Goal: Task Accomplishment & Management: Use online tool/utility

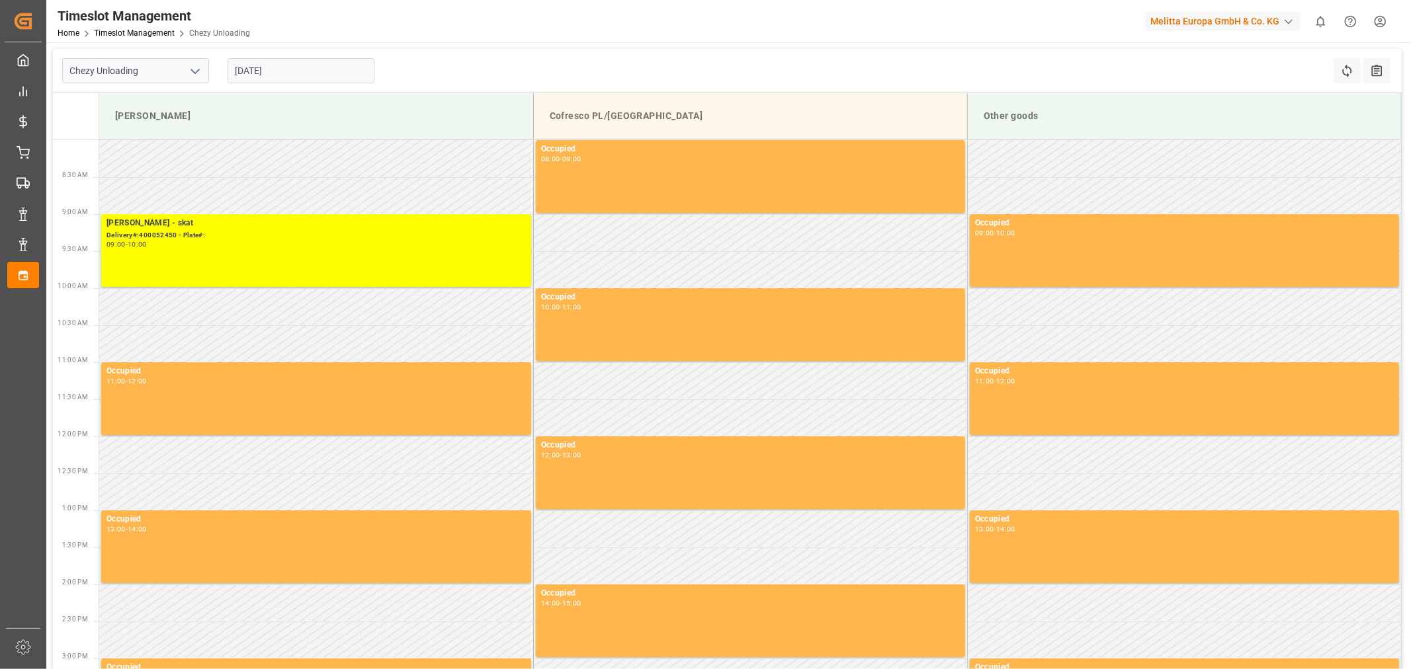
scroll to position [332, 0]
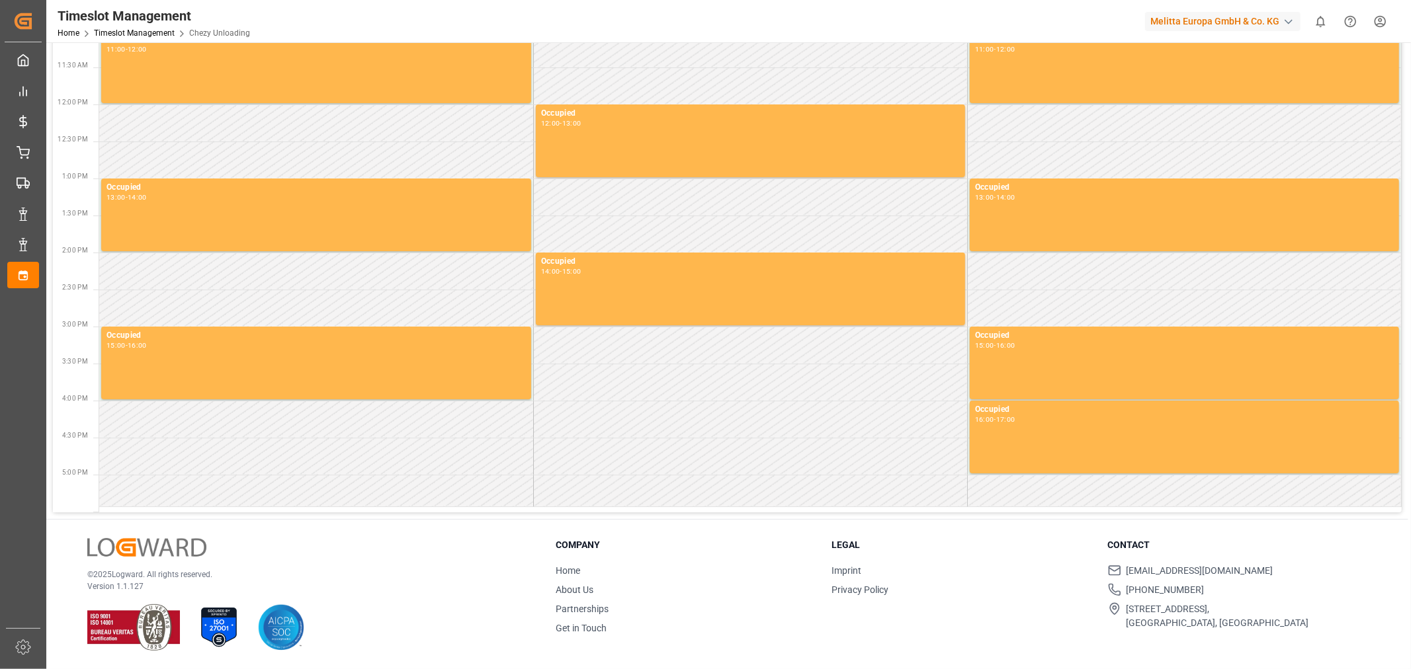
click at [781, 33] on div "Timeslot Management Home Timeslot Management Chezy Unloading Melitta Europa Gmb…" at bounding box center [723, 21] width 1373 height 42
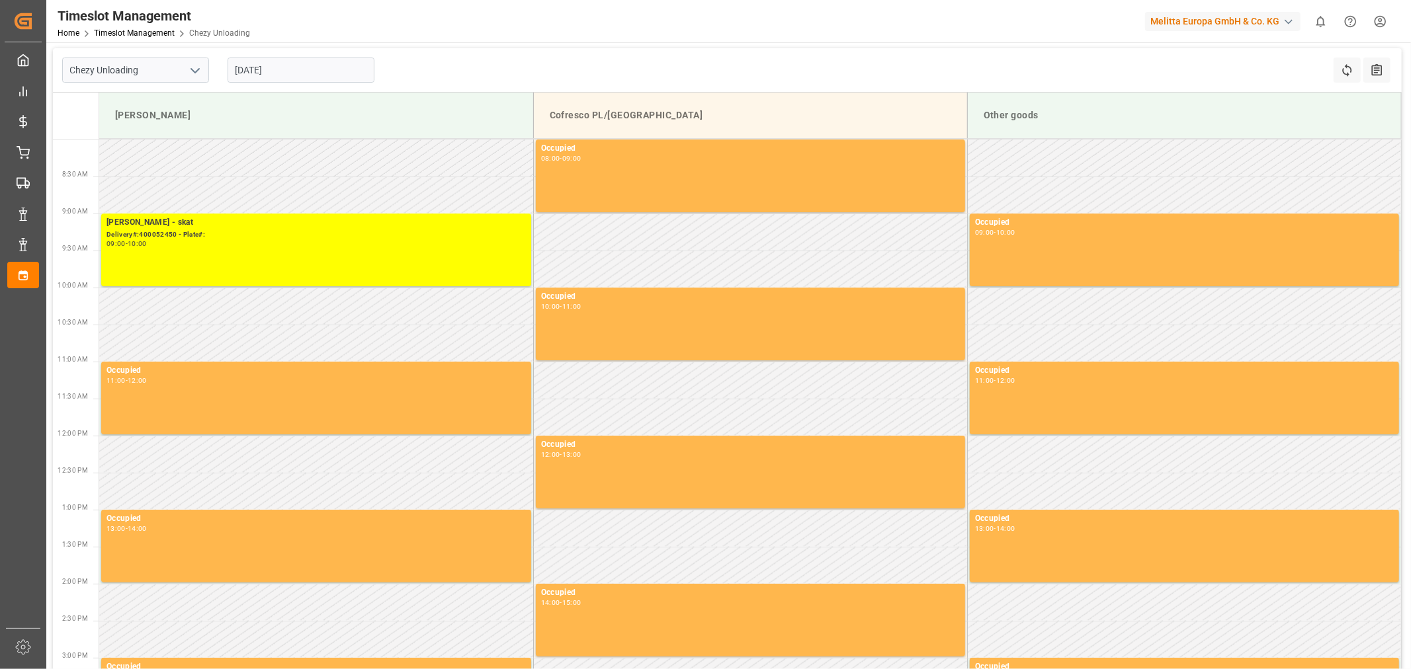
scroll to position [0, 0]
click at [301, 71] on input "[DATE]" at bounding box center [300, 70] width 147 height 25
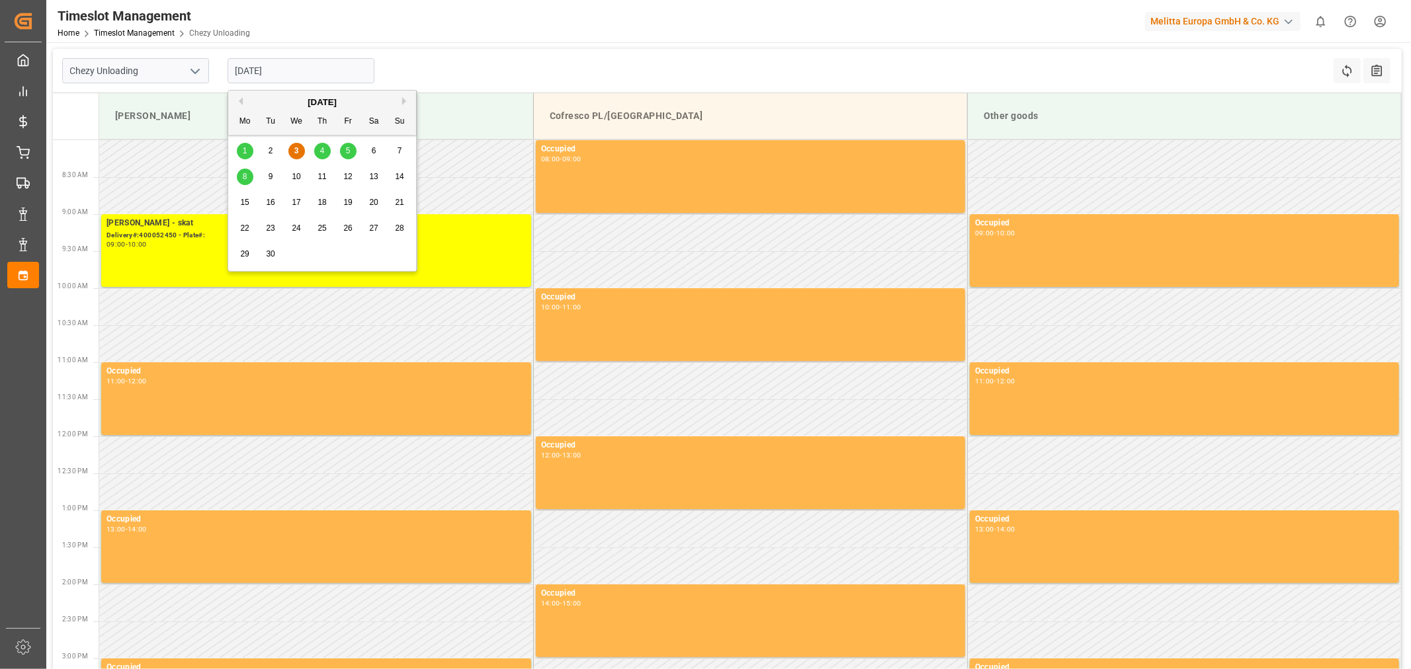
click at [328, 152] on div "4" at bounding box center [322, 151] width 17 height 16
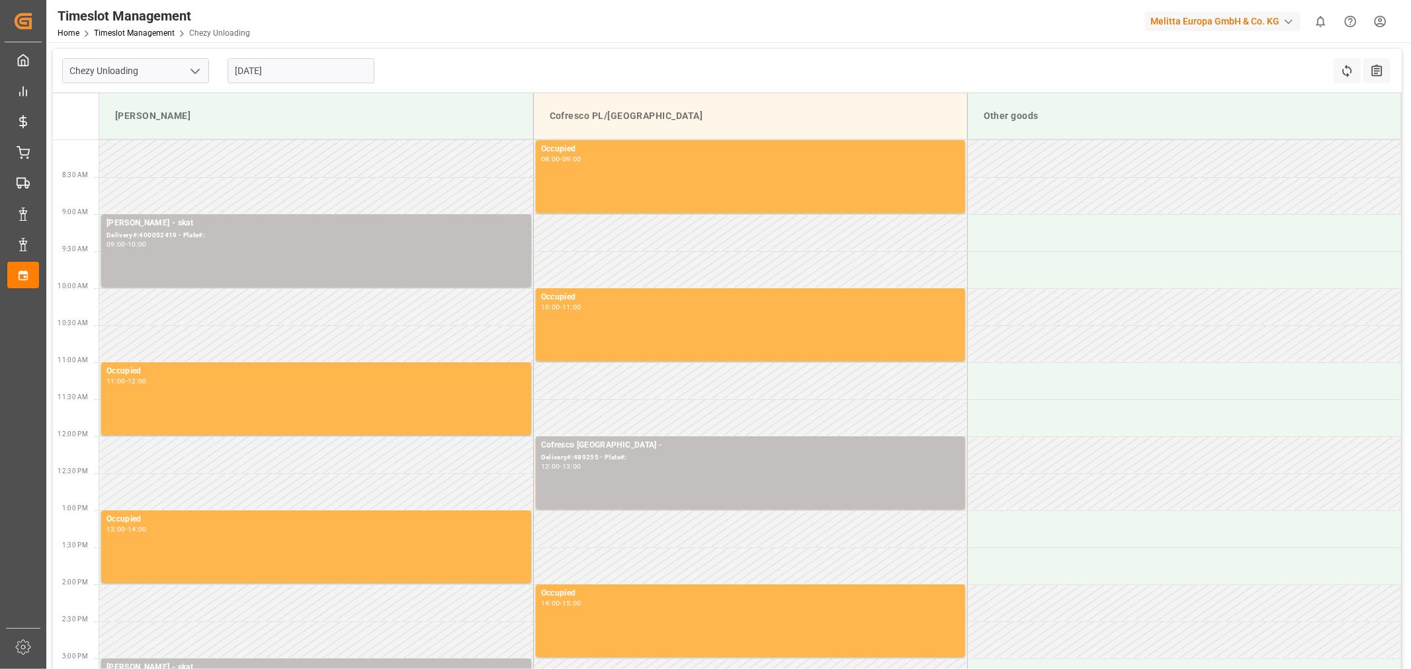
click at [318, 73] on input "[DATE]" at bounding box center [300, 70] width 147 height 25
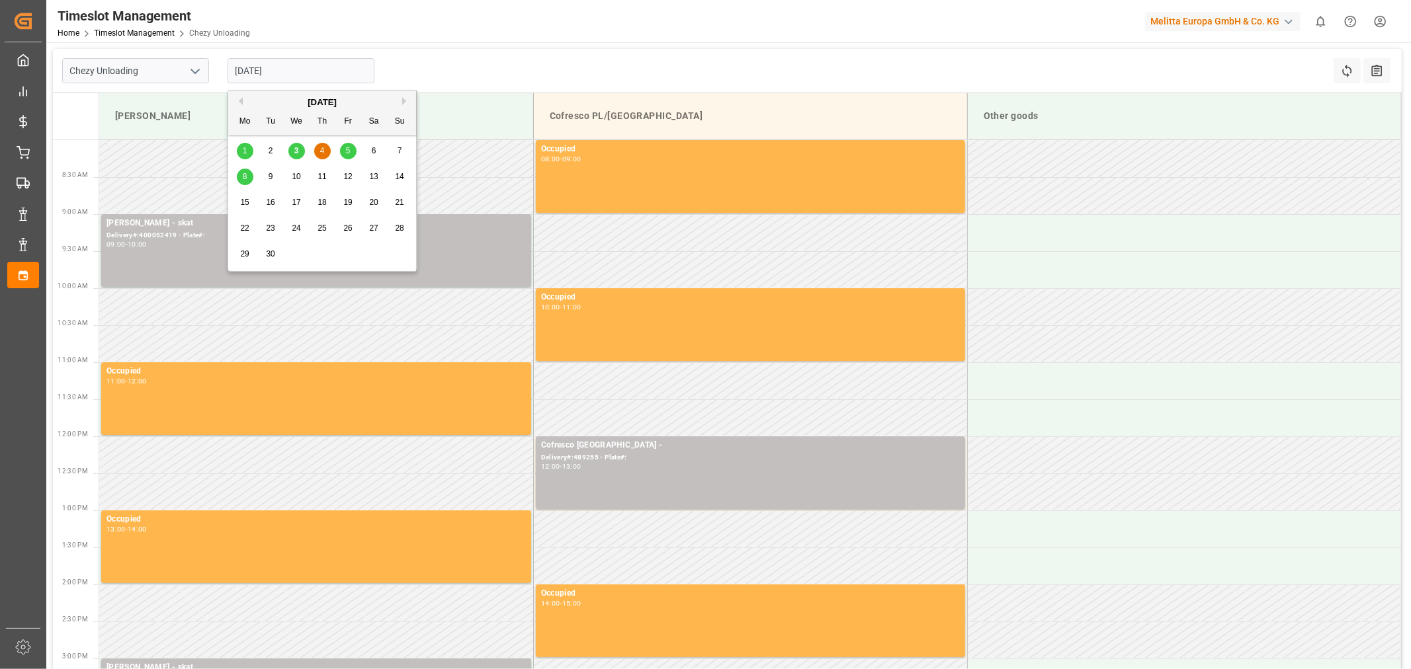
click at [341, 147] on div "5" at bounding box center [348, 151] width 17 height 16
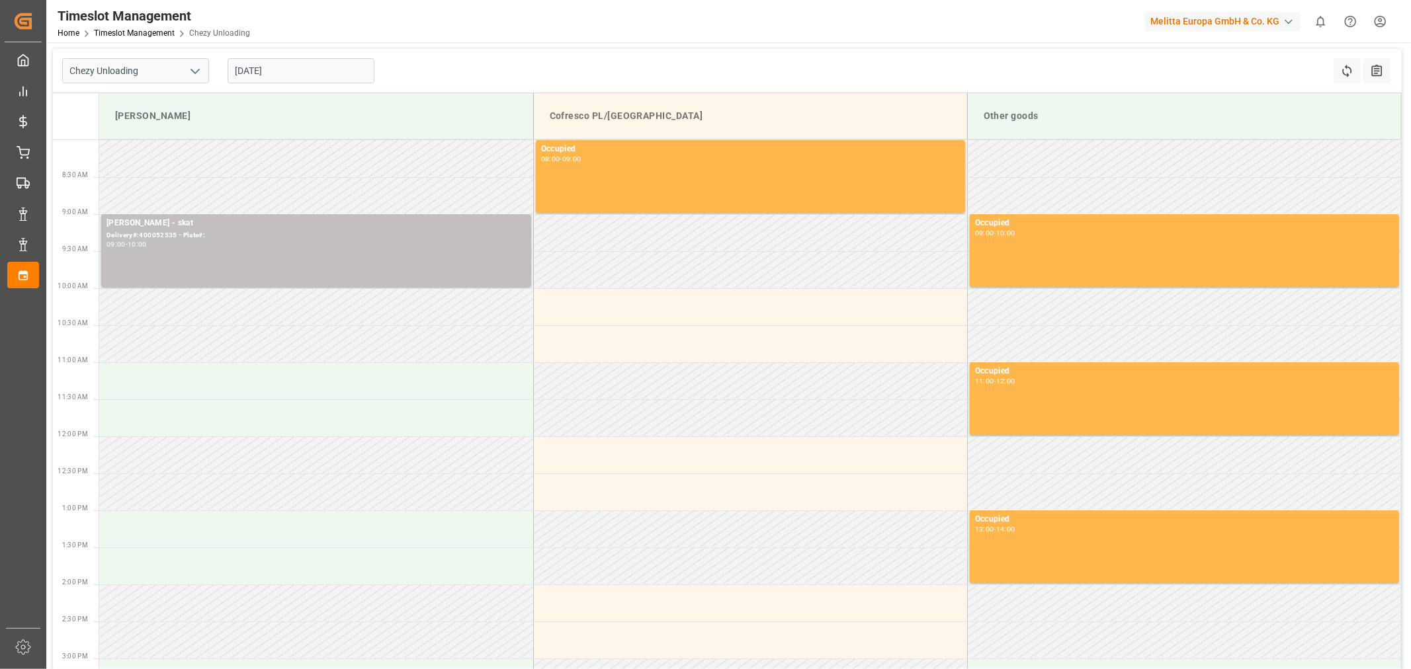
click at [335, 61] on input "[DATE]" at bounding box center [300, 70] width 147 height 25
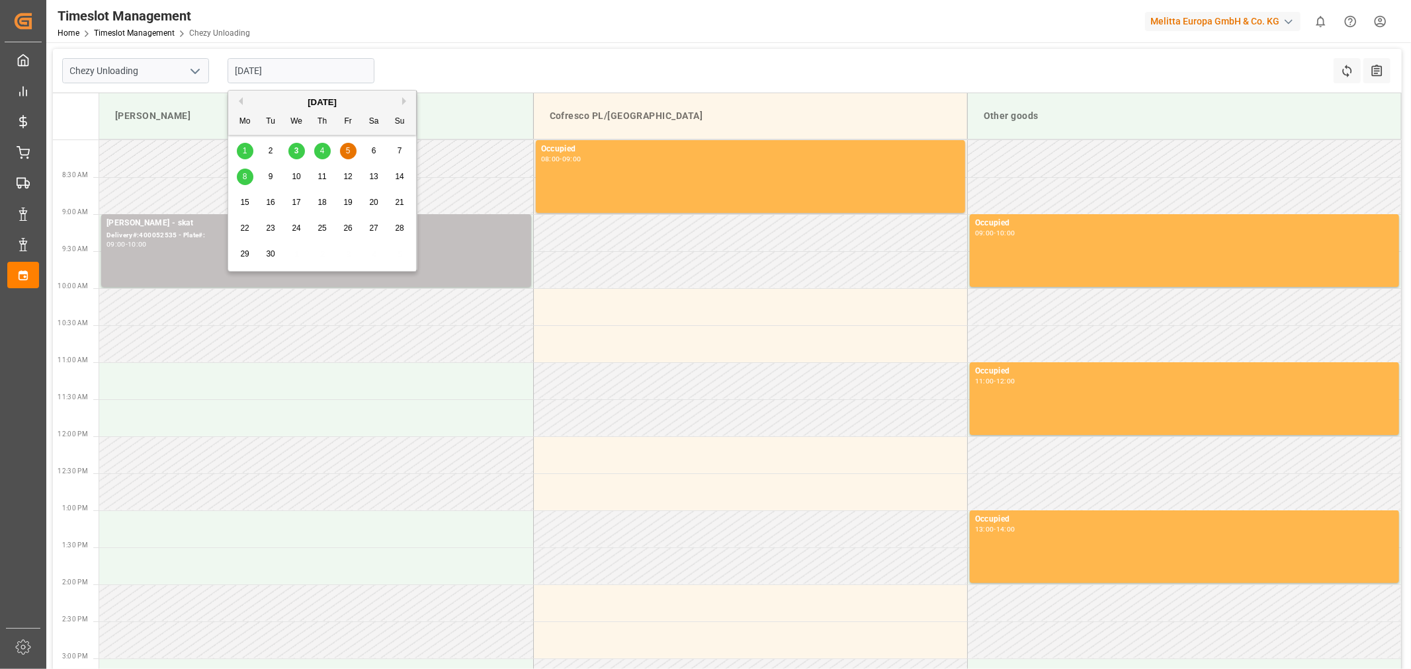
click at [325, 145] on div "4" at bounding box center [322, 151] width 17 height 16
type input "[DATE]"
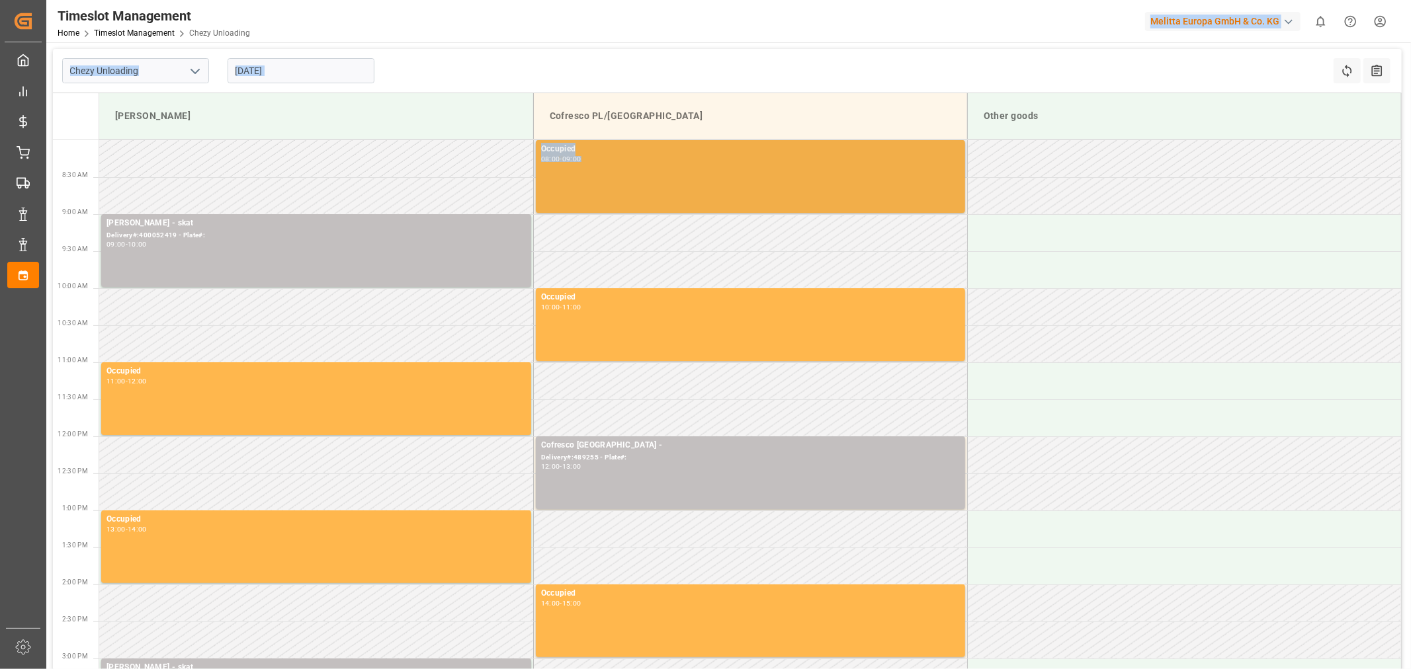
drag, startPoint x: 776, startPoint y: 40, endPoint x: 560, endPoint y: 149, distance: 242.2
click at [627, 177] on div "Timeslot Management Home Timeslot Management Chezy Unloading Melitta Europa Gmb…" at bounding box center [727, 334] width 1362 height 669
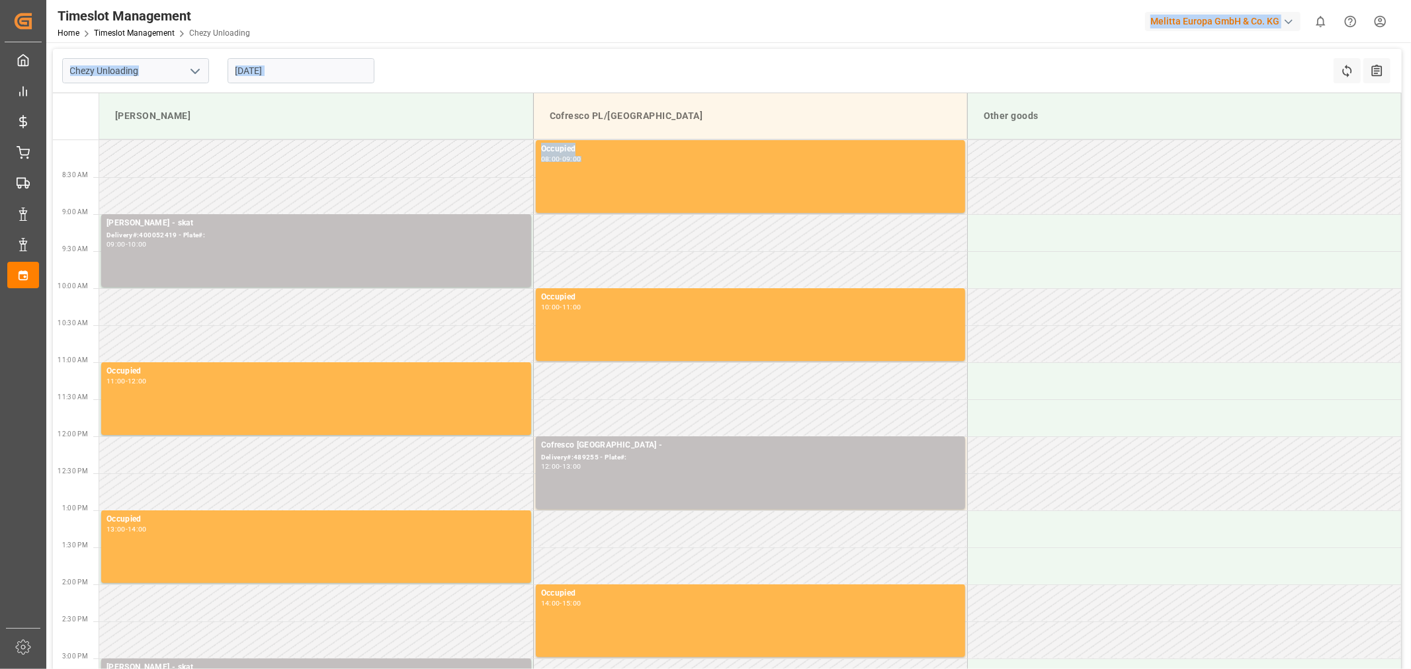
drag, startPoint x: 556, startPoint y: 171, endPoint x: 253, endPoint y: 69, distance: 319.3
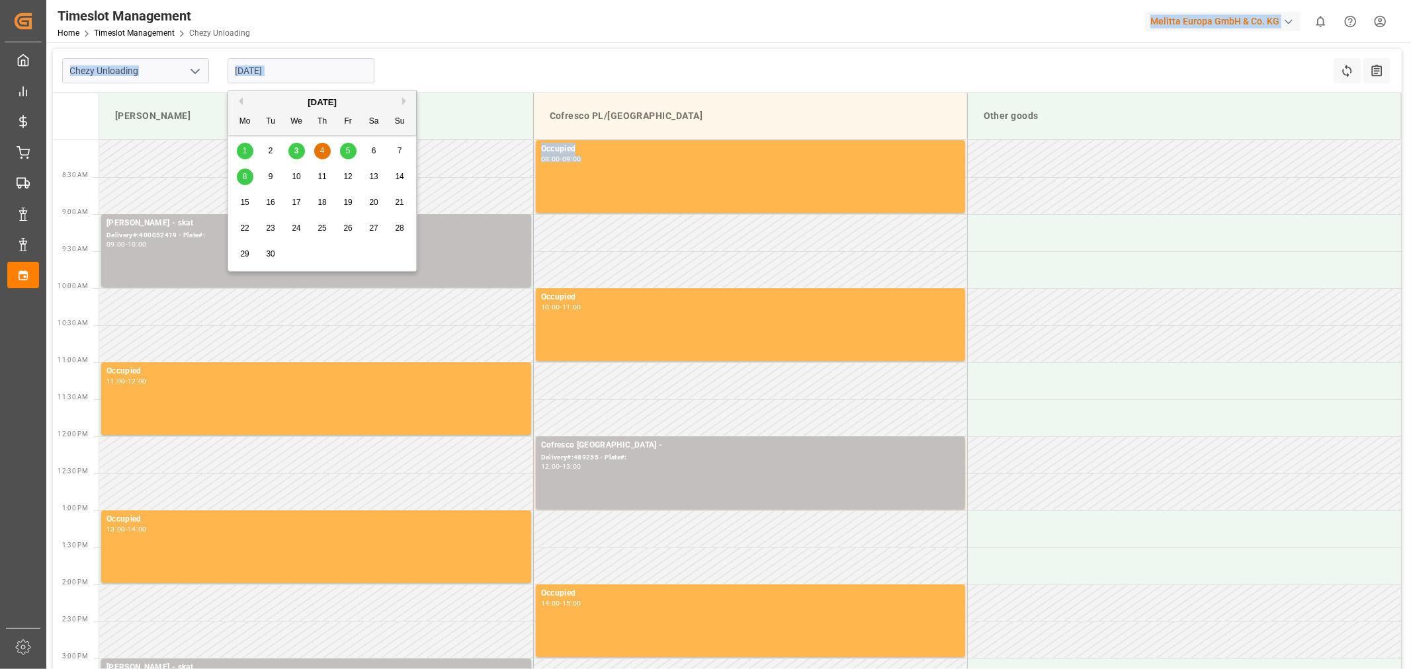
drag, startPoint x: 253, startPoint y: 69, endPoint x: 300, endPoint y: 28, distance: 62.3
click at [300, 28] on div "Timeslot Management Home Timeslot Management Chezy Unloading Melitta Europa Gmb…" at bounding box center [723, 21] width 1373 height 42
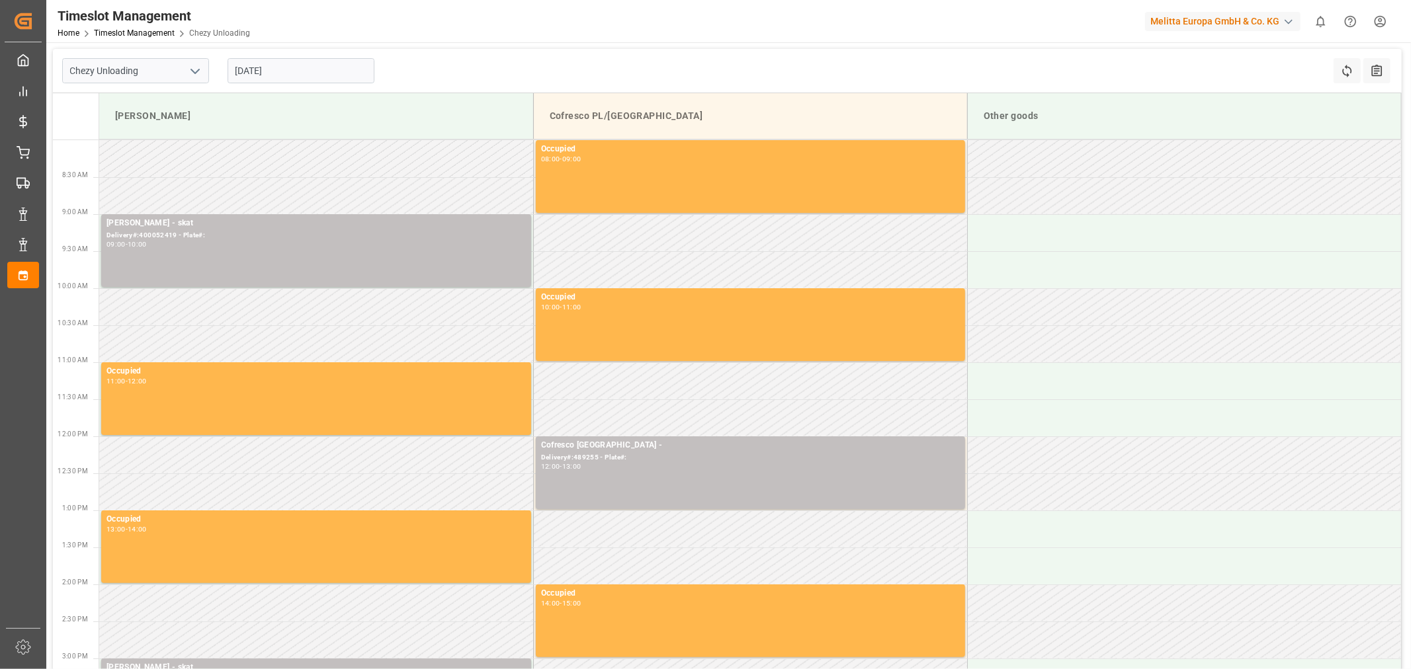
click at [348, 28] on div "Timeslot Management Home Timeslot Management Chezy Unloading Melitta Europa Gmb…" at bounding box center [723, 21] width 1373 height 42
